Goal: Task Accomplishment & Management: Use online tool/utility

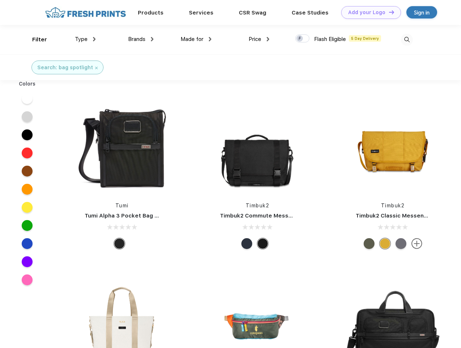
click at [369, 12] on link "Add your Logo Design Tool" at bounding box center [371, 12] width 60 height 13
click at [0, 0] on div "Design Tool" at bounding box center [0, 0] width 0 height 0
click at [388, 12] on link "Add your Logo Design Tool" at bounding box center [371, 12] width 60 height 13
click at [35, 39] on div "Filter" at bounding box center [39, 39] width 15 height 8
click at [85, 39] on span "Type" at bounding box center [81, 39] width 13 height 7
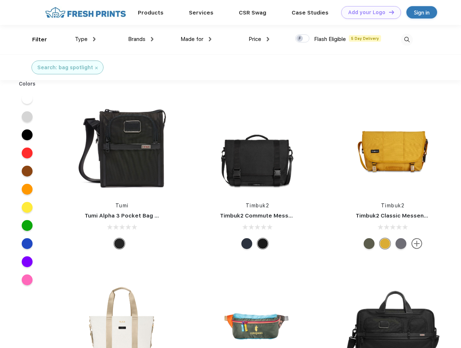
click at [141, 39] on span "Brands" at bounding box center [136, 39] width 17 height 7
click at [196, 39] on span "Made for" at bounding box center [192, 39] width 23 height 7
click at [259, 39] on span "Price" at bounding box center [255, 39] width 13 height 7
click at [303, 39] on div at bounding box center [302, 38] width 14 height 8
click at [300, 39] on input "checkbox" at bounding box center [297, 36] width 5 height 5
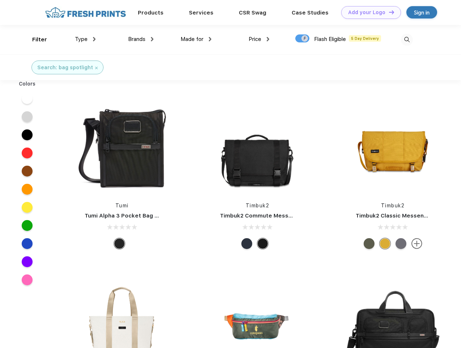
click at [407, 39] on img at bounding box center [407, 40] width 12 height 12
